Goal: Task Accomplishment & Management: Complete application form

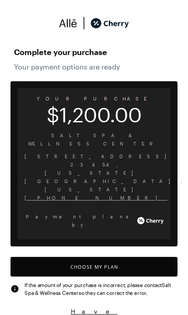
click at [117, 256] on button "Choose My Plan" at bounding box center [93, 266] width 167 height 20
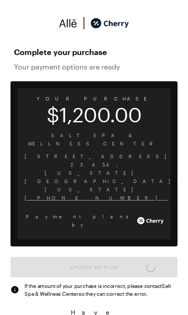
scroll to position [730, 0]
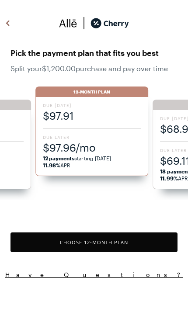
click at [103, 235] on button "Choose 12 -Month Plan" at bounding box center [93, 242] width 167 height 20
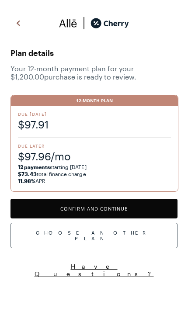
click at [127, 203] on button "Confirm and Continue" at bounding box center [93, 208] width 167 height 20
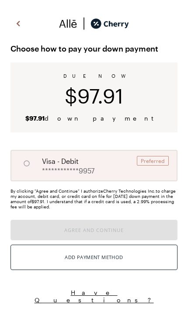
radio input "true"
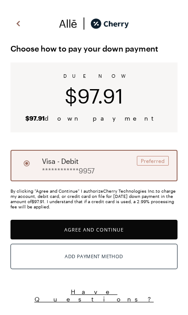
click at [120, 250] on button "Add Payment Method" at bounding box center [93, 255] width 167 height 25
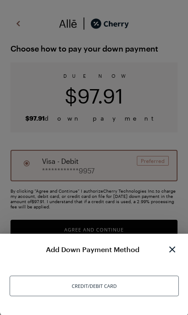
click at [105, 289] on div "Credit/Debit Card" at bounding box center [94, 285] width 169 height 21
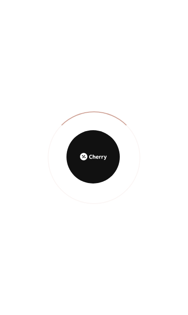
click at [187, 180] on div at bounding box center [94, 157] width 188 height 315
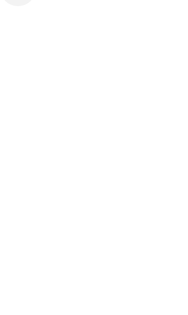
scroll to position [45, 0]
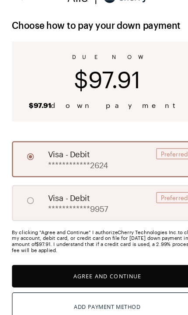
click at [103, 246] on button "Agree and Continue" at bounding box center [93, 242] width 167 height 20
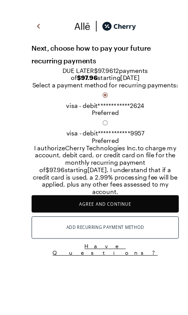
scroll to position [4, 0]
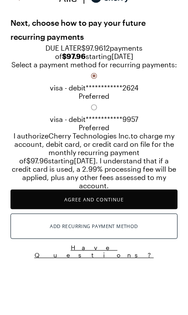
click at [91, 117] on span "**********" at bounding box center [111, 113] width 53 height 8
click at [105, 235] on button "Agree and Continue" at bounding box center [93, 225] width 167 height 20
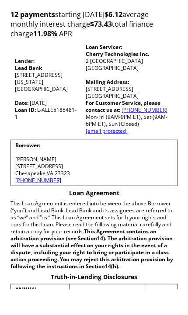
scroll to position [102, 0]
